Goal: Find specific page/section: Find specific page/section

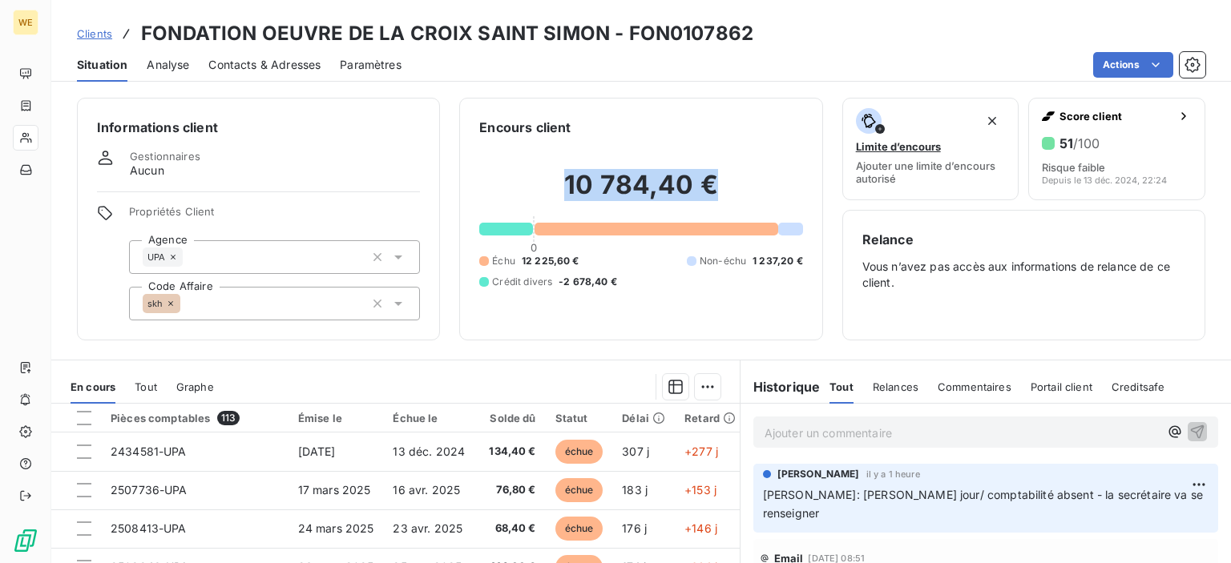
drag, startPoint x: 716, startPoint y: 171, endPoint x: 557, endPoint y: 193, distance: 160.9
click at [557, 193] on h2 "10 784,40 €" at bounding box center [640, 193] width 323 height 48
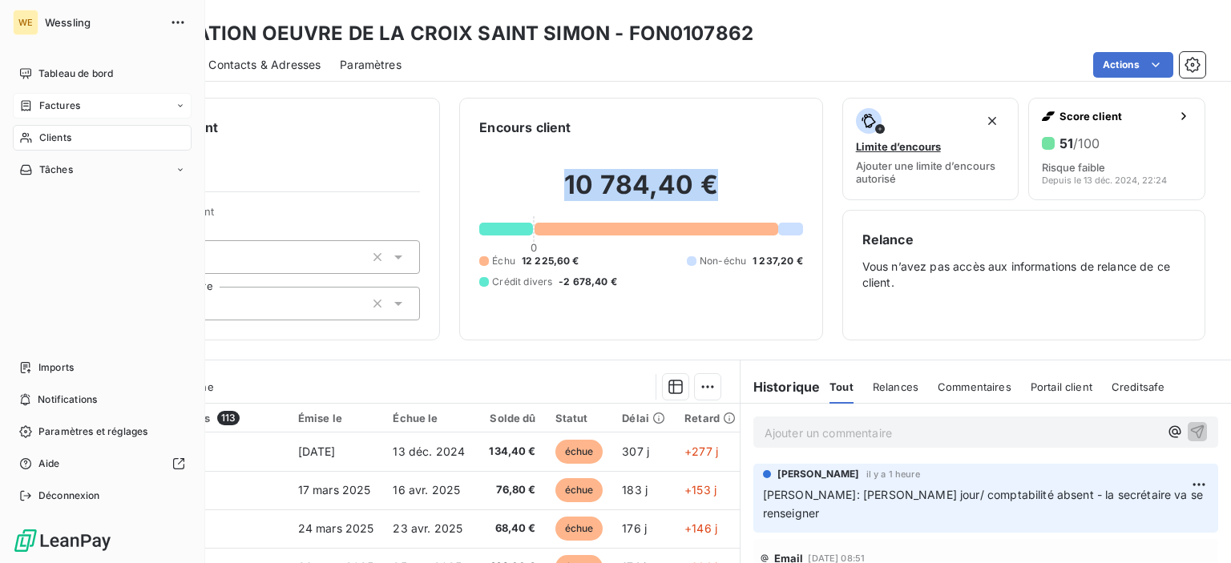
click at [77, 115] on div "Factures" at bounding box center [102, 106] width 179 height 26
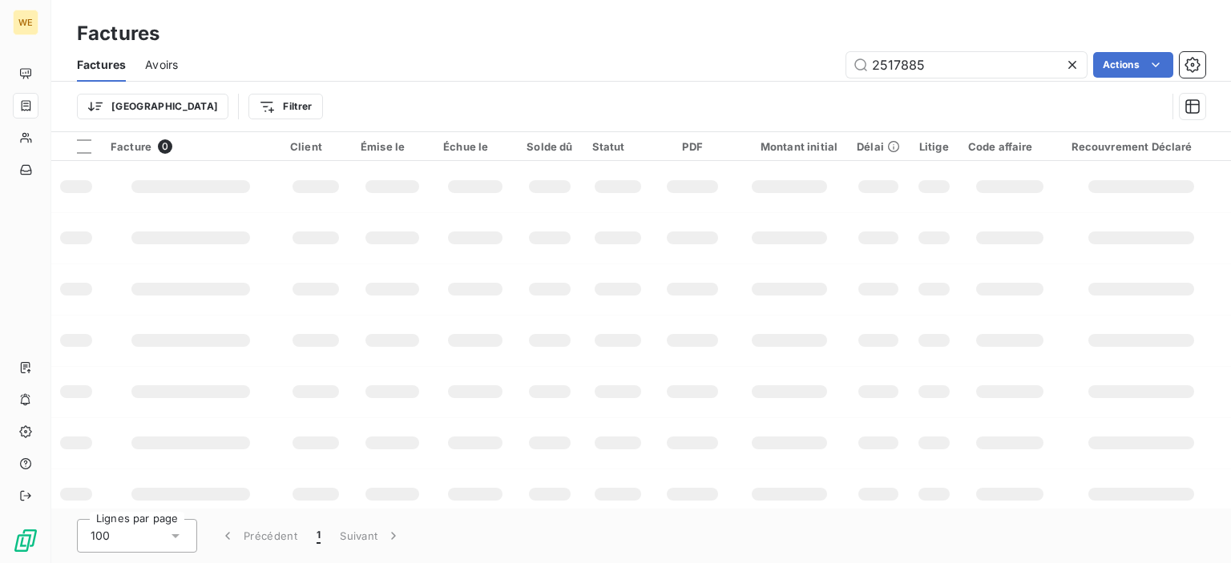
click at [1076, 68] on icon at bounding box center [1072, 65] width 16 height 16
click at [1050, 62] on input "text" at bounding box center [966, 65] width 240 height 26
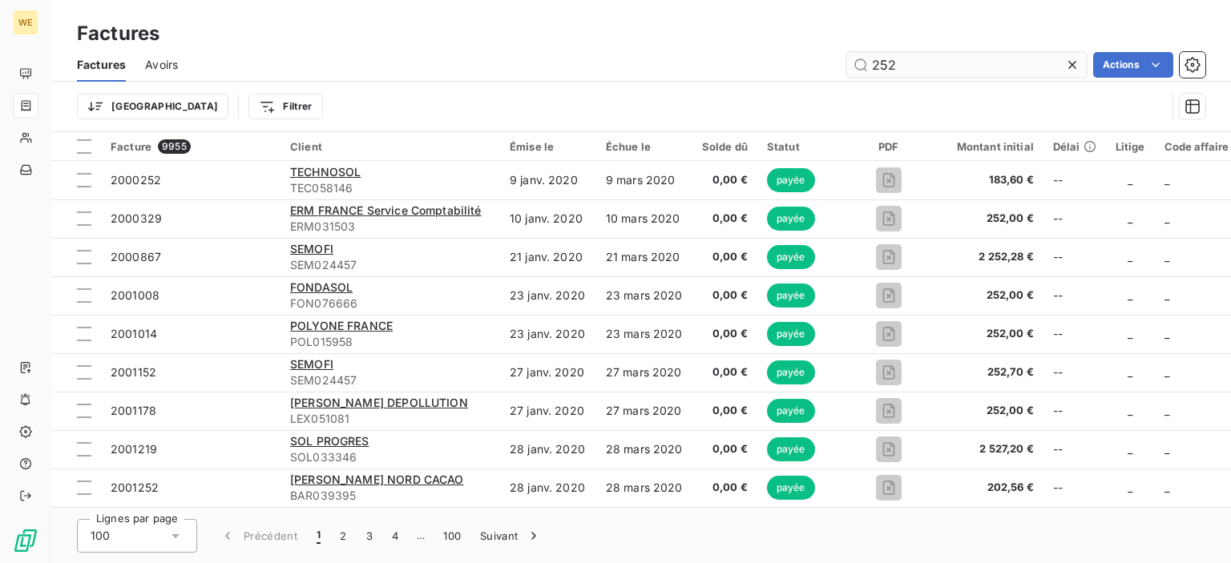
click at [1032, 50] on div "Factures Avoirs 252 Actions" at bounding box center [640, 65] width 1179 height 34
click at [1024, 64] on input "252" at bounding box center [966, 65] width 240 height 26
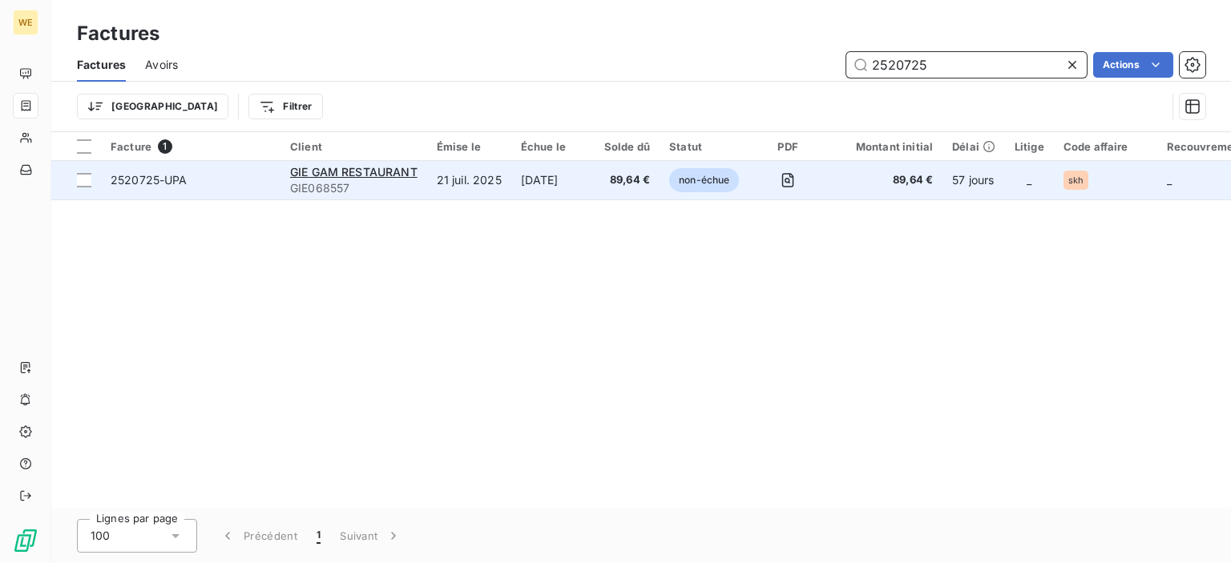
type input "2520725"
click at [332, 184] on span "GIE068557" at bounding box center [353, 188] width 127 height 16
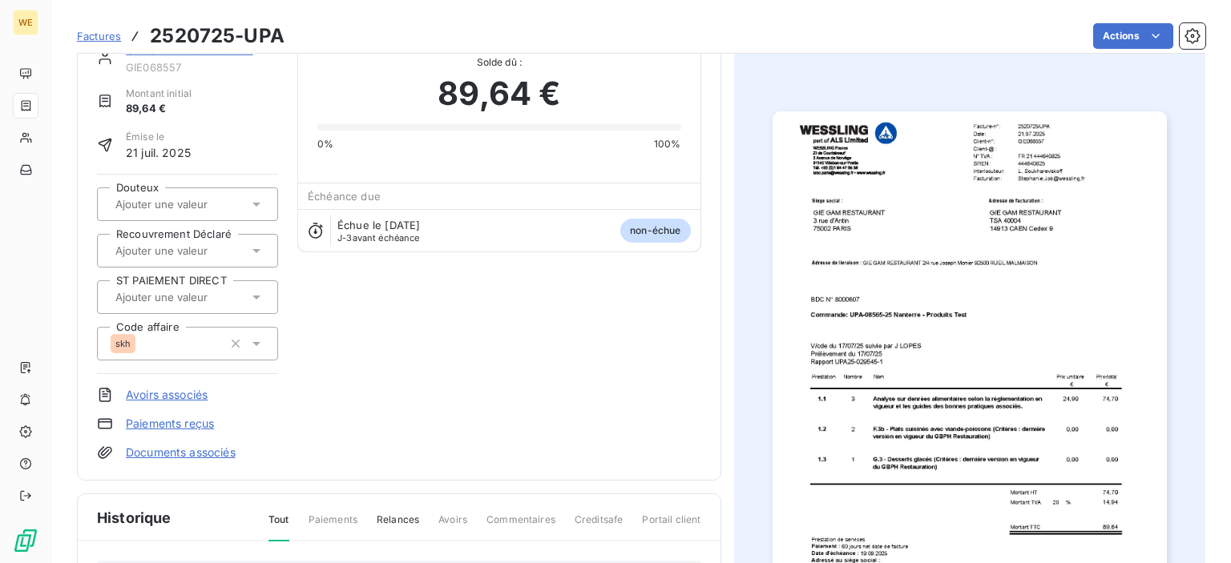
scroll to position [80, 0]
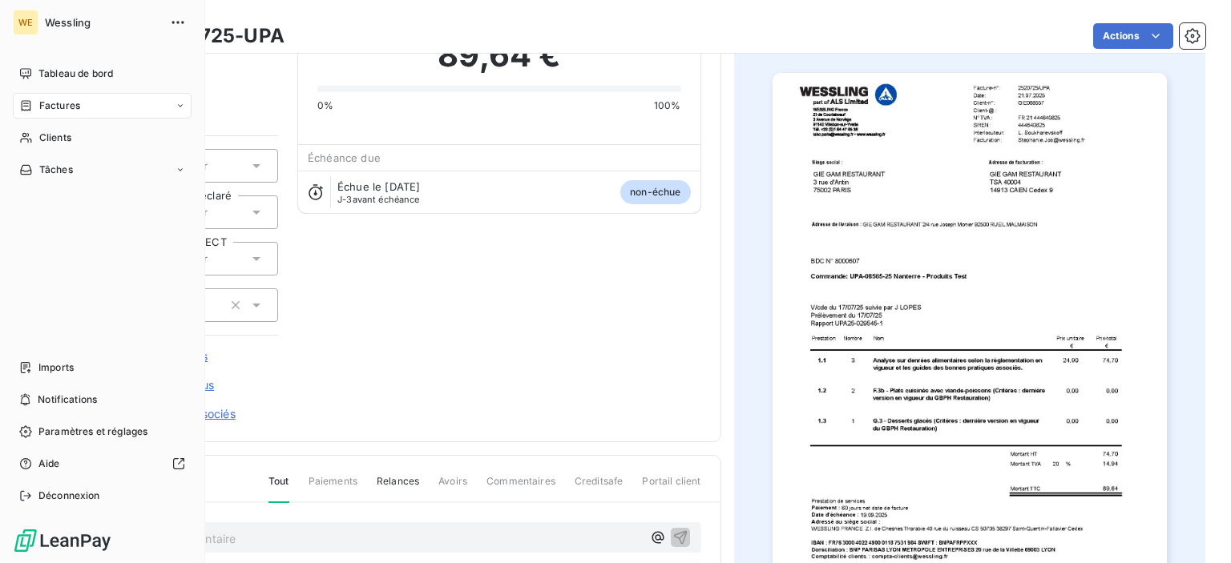
drag, startPoint x: 103, startPoint y: 108, endPoint x: 121, endPoint y: 107, distance: 18.4
click at [103, 108] on div "Factures" at bounding box center [102, 106] width 179 height 26
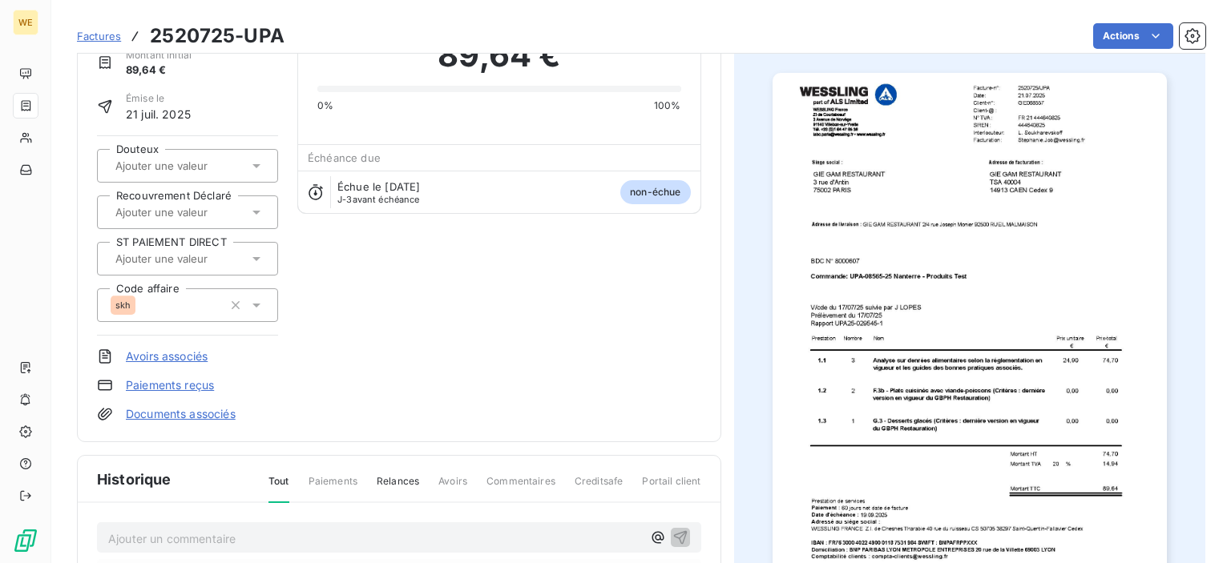
scroll to position [0, 0]
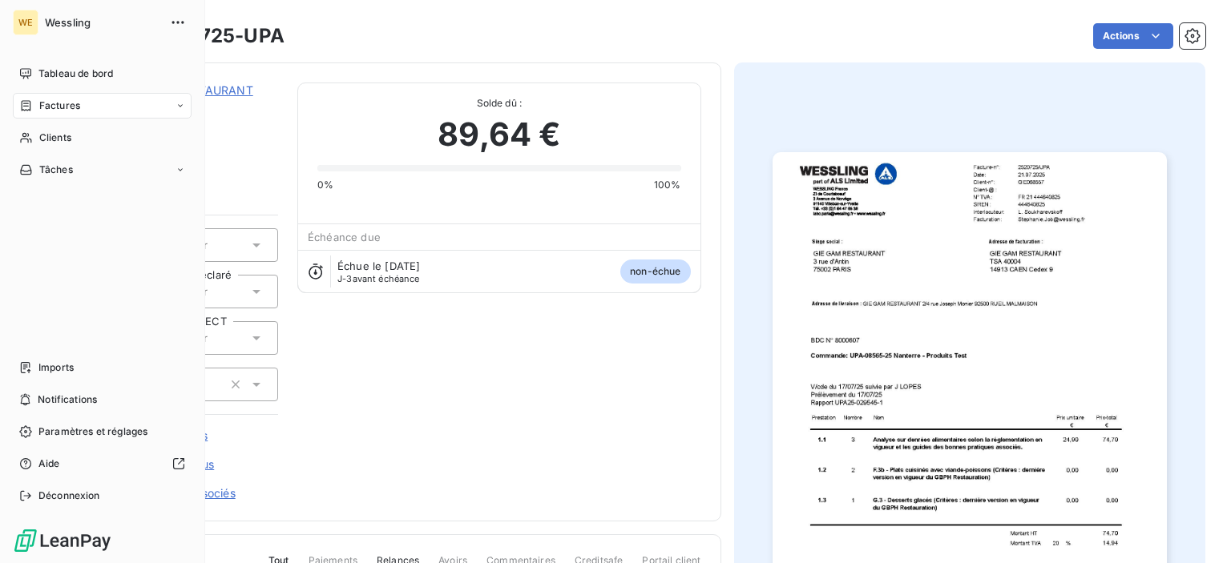
click at [65, 105] on span "Factures" at bounding box center [59, 106] width 41 height 14
click at [66, 137] on span "Factures" at bounding box center [58, 138] width 41 height 14
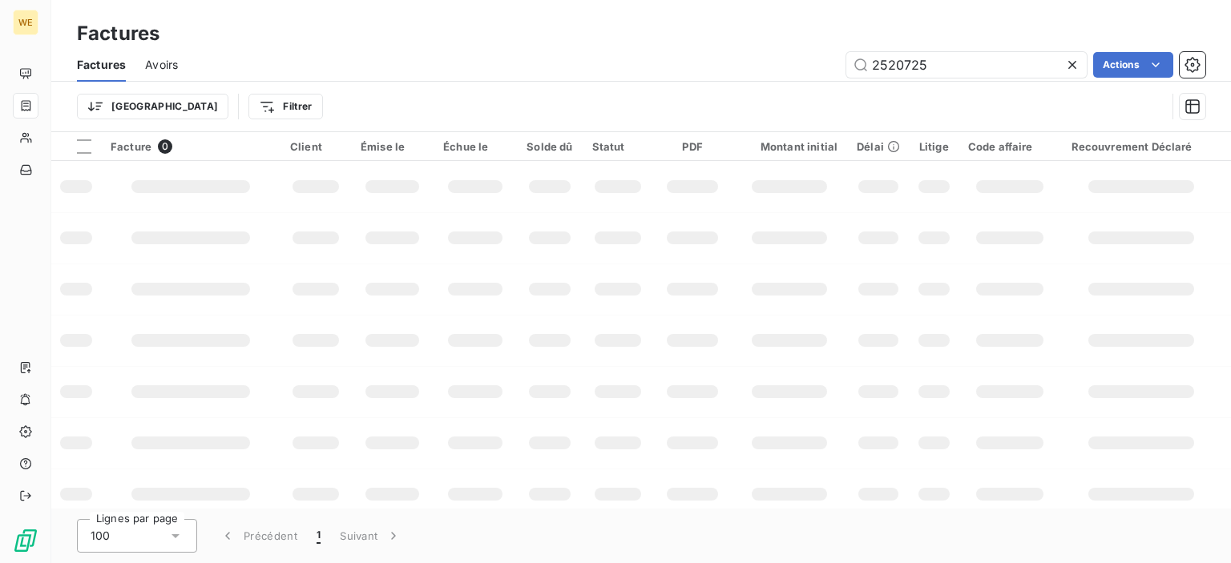
drag, startPoint x: 1067, startPoint y: 67, endPoint x: 995, endPoint y: 74, distance: 72.5
click at [1068, 67] on icon at bounding box center [1072, 65] width 8 height 8
click at [918, 71] on input "text" at bounding box center [966, 65] width 240 height 26
click at [912, 68] on input "text" at bounding box center [966, 65] width 240 height 26
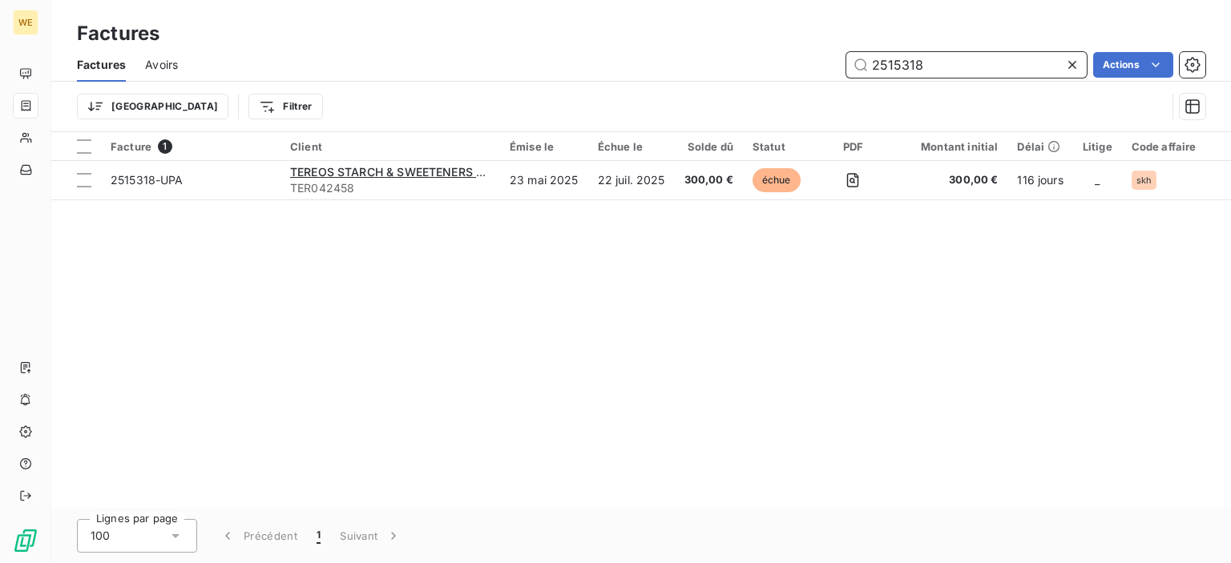
type input "2515318"
